Goal: Information Seeking & Learning: Compare options

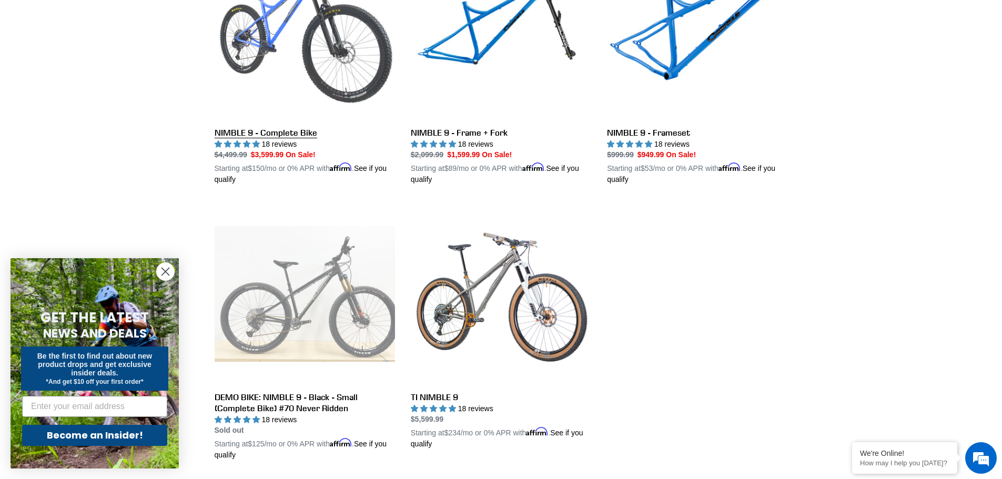
click at [340, 25] on link "NIMBLE 9 - Complete Bike" at bounding box center [305, 63] width 180 height 246
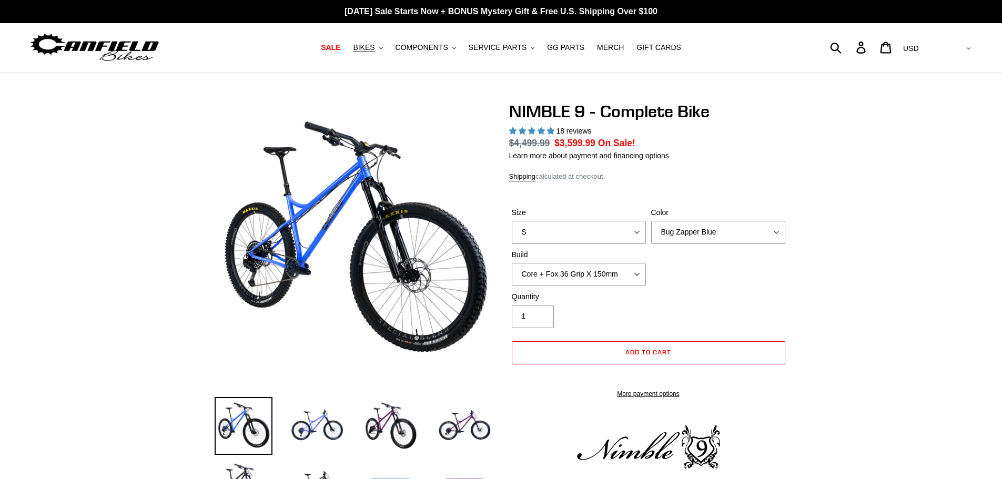
select select "highest-rating"
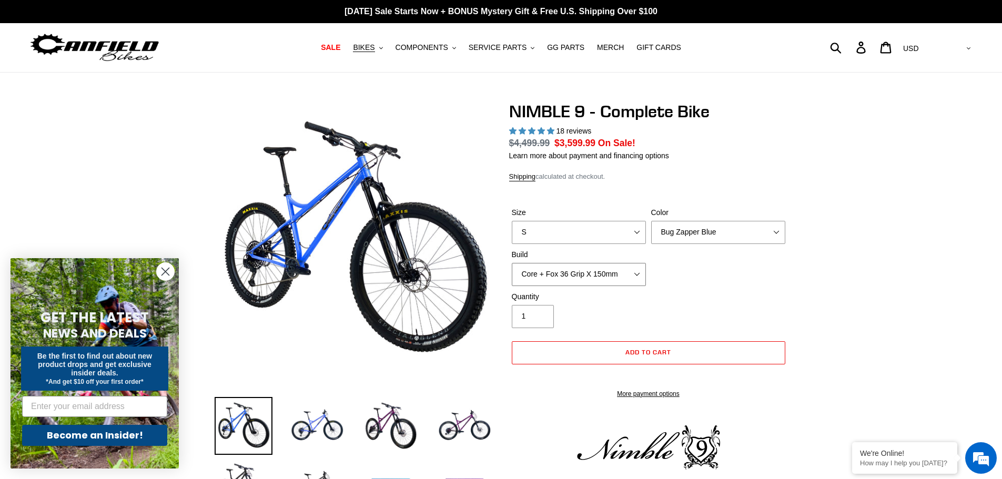
click at [631, 278] on select "Core + Fox 36 Grip X 150mm Pro + Fox 36 Grip X 150mm Core + RockShox Lyrik Ulti…" at bounding box center [579, 274] width 134 height 23
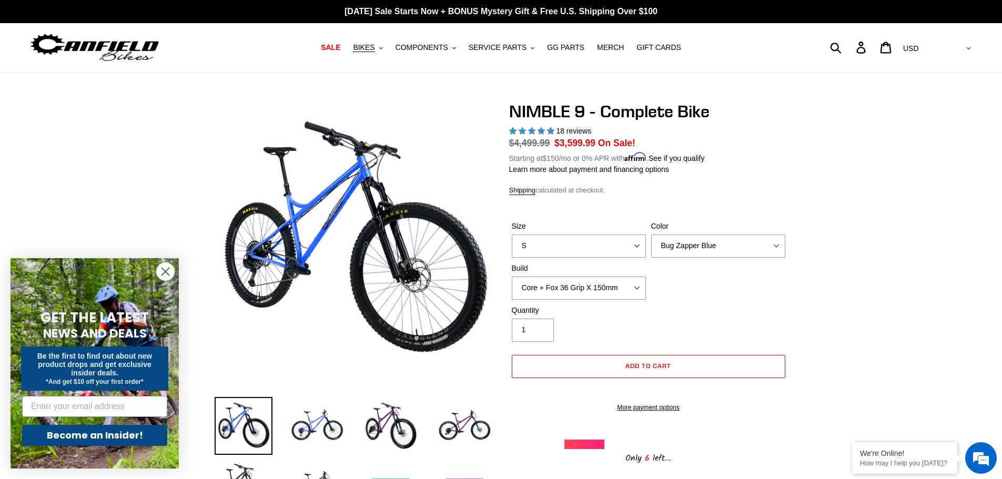
click at [787, 287] on div "Size S M L XL Color Bug Zapper Blue Purple Haze - Sold Out Galaxy Black Build C…" at bounding box center [648, 263] width 279 height 84
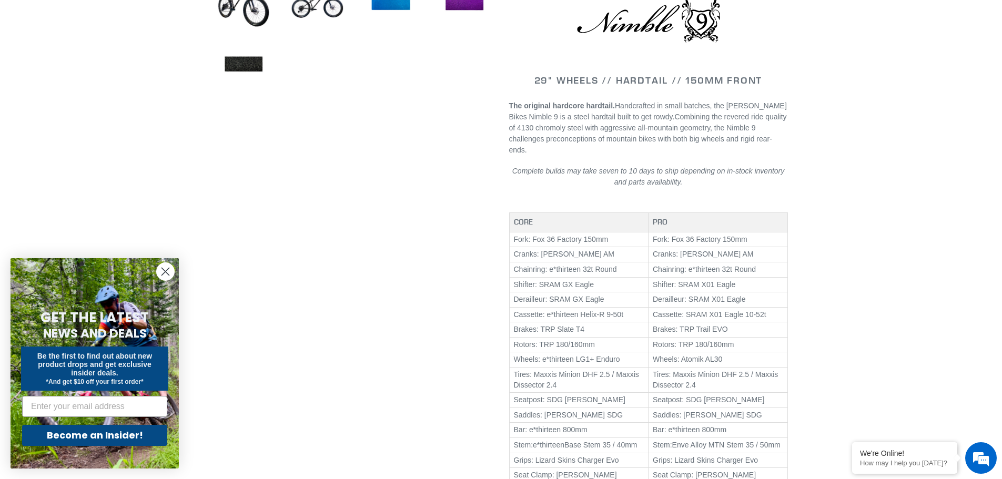
scroll to position [473, 0]
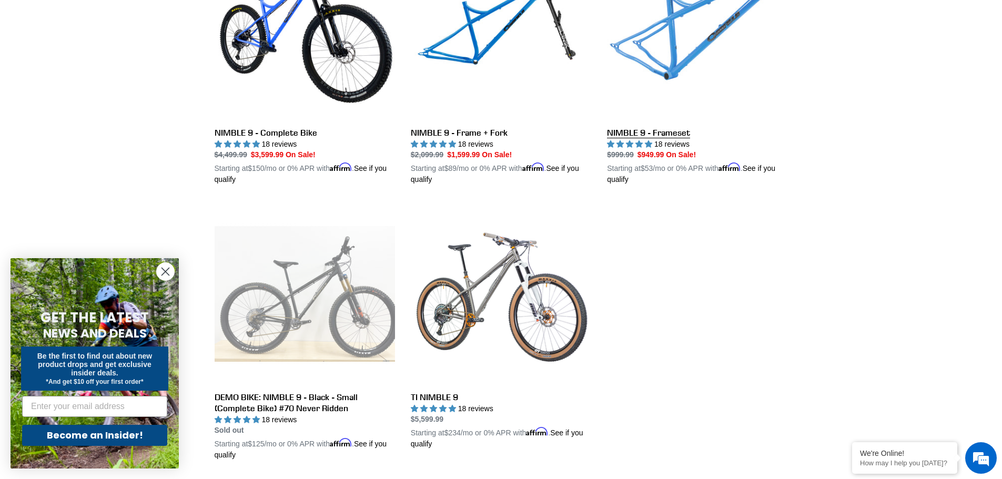
click at [652, 41] on link "NIMBLE 9 - Frameset" at bounding box center [697, 63] width 180 height 246
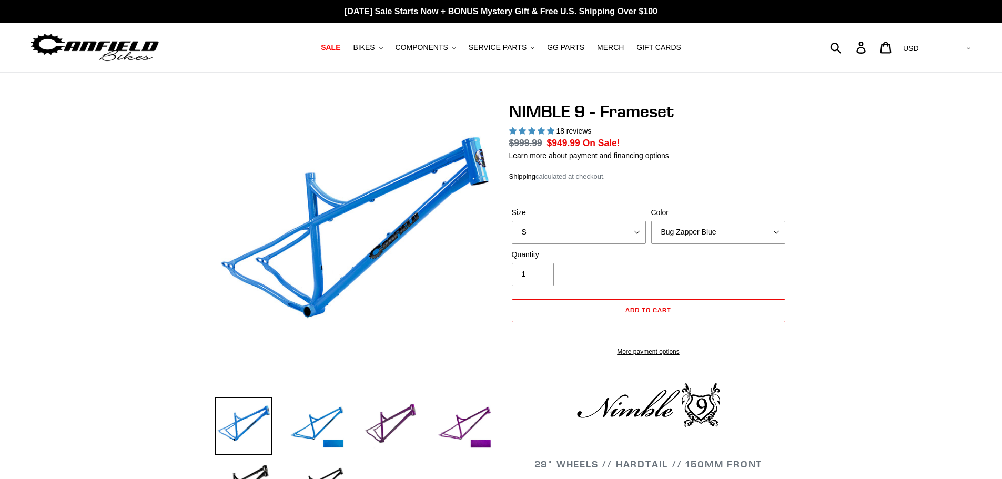
select select "highest-rating"
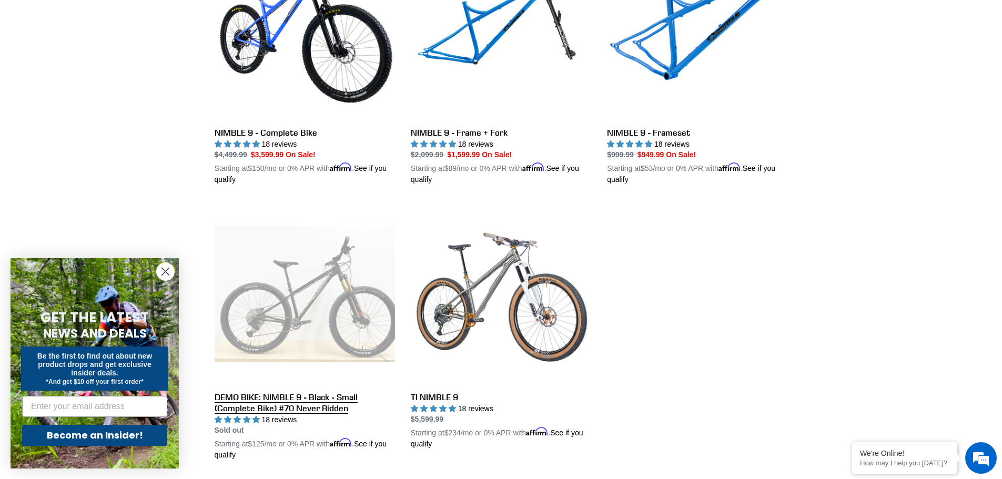
scroll to position [684, 0]
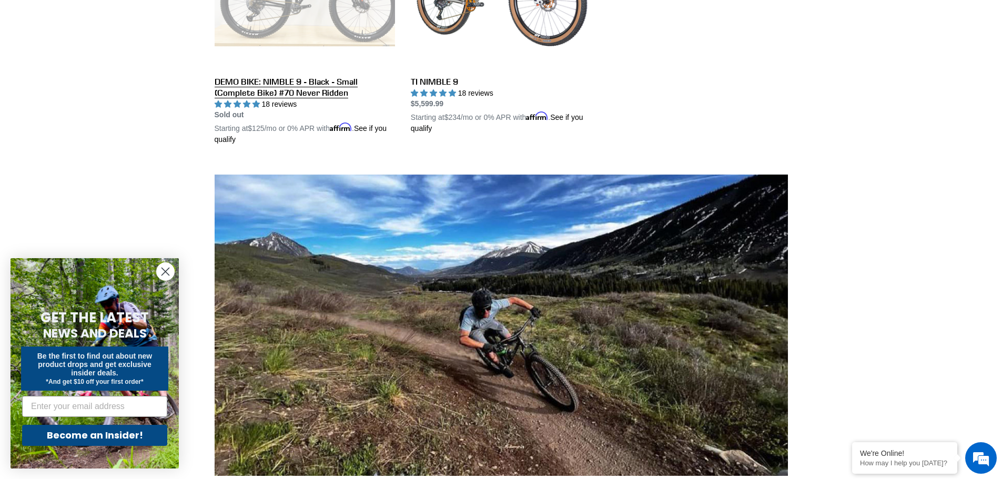
click at [276, 22] on link "DEMO BIKE: NIMBLE 9 - Black - Small (Complete Bike) #70 Never Ridden" at bounding box center [305, 16] width 180 height 257
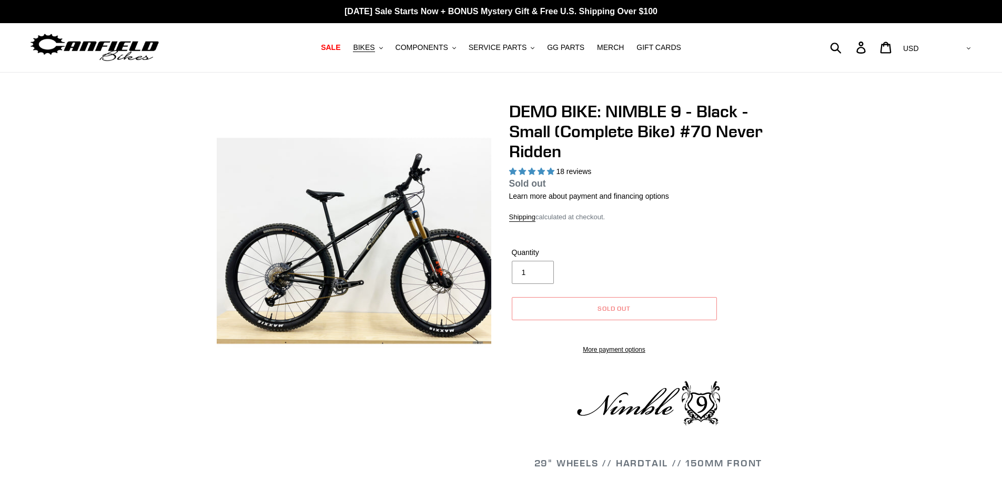
select select "highest-rating"
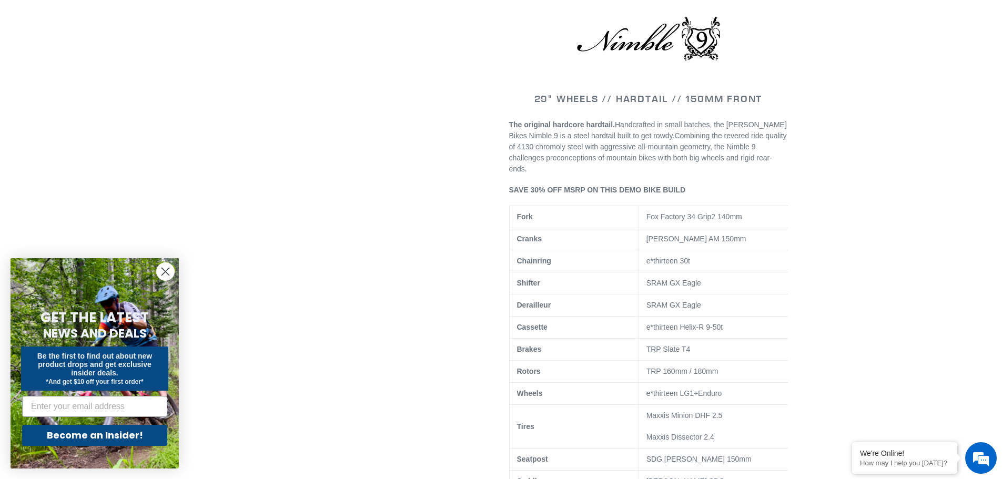
scroll to position [526, 0]
